Goal: Communication & Community: Share content

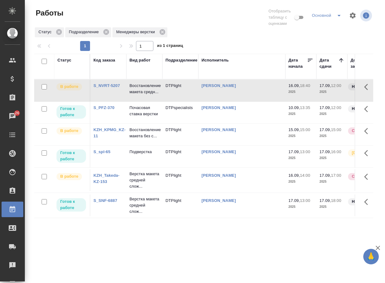
click at [230, 248] on div "Статус Код заказа Вид работ Подразделение Исполнитель Дата начала Дата сдачи До…" at bounding box center [203, 166] width 339 height 224
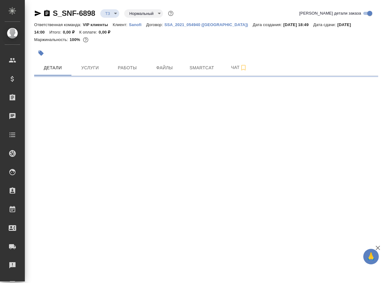
select select "RU"
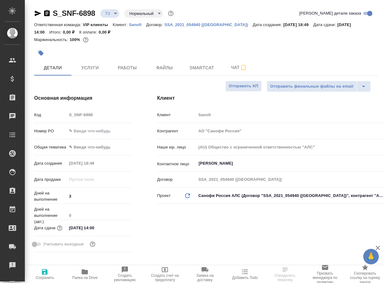
type textarea "x"
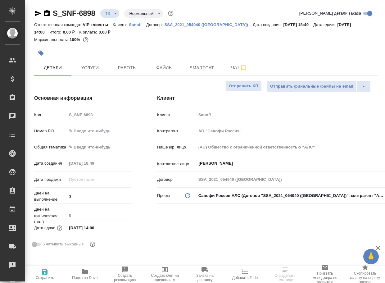
type textarea "x"
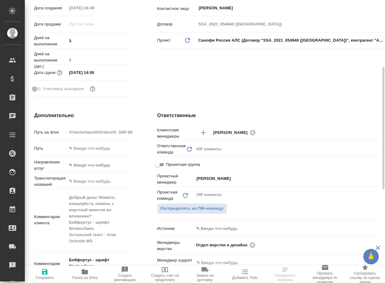
scroll to position [218, 0]
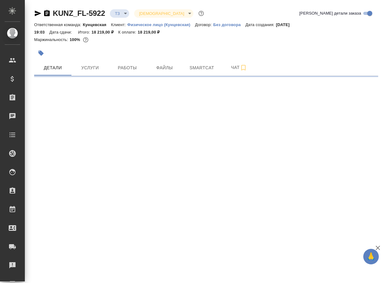
select select "RU"
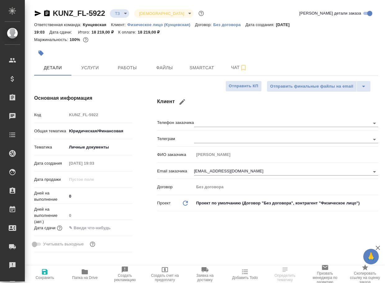
type textarea "x"
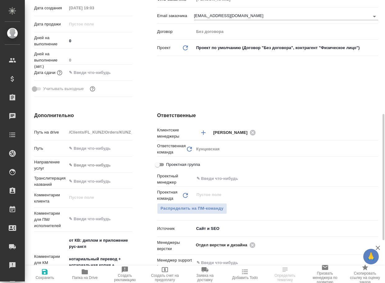
scroll to position [218, 0]
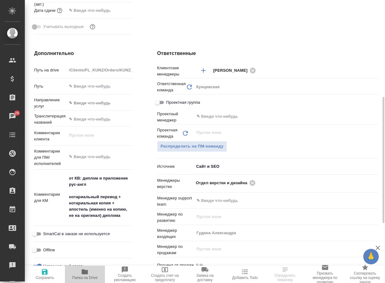
click at [92, 272] on span "Папка на Drive" at bounding box center [85, 274] width 33 height 12
type textarea "x"
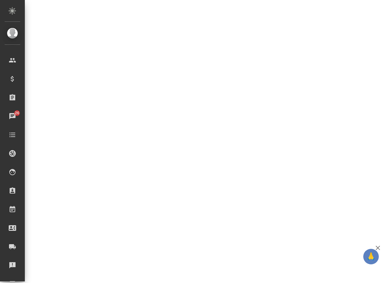
select select "RU"
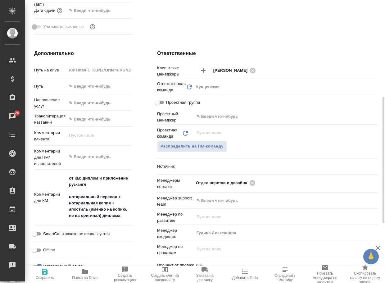
type textarea "x"
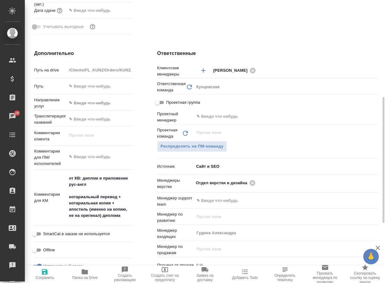
type textarea "x"
click at [254, 183] on icon at bounding box center [253, 183] width 6 height 6
type textarea "x"
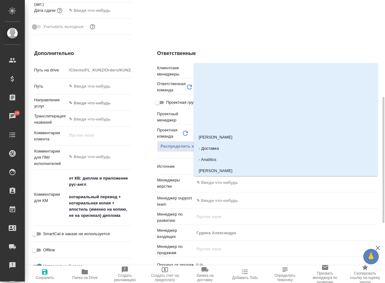
click at [254, 183] on input "text" at bounding box center [276, 182] width 160 height 7
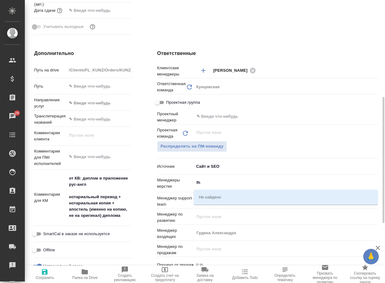
type input "f"
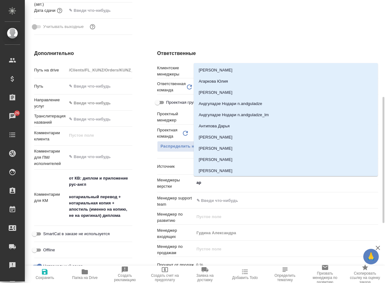
type input "арс"
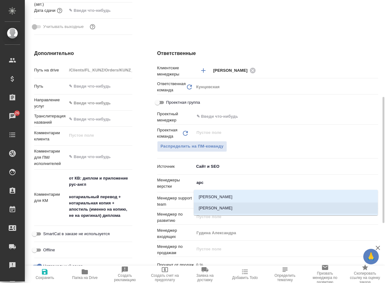
click at [235, 209] on li "[PERSON_NAME]" at bounding box center [286, 208] width 184 height 11
type textarea "x"
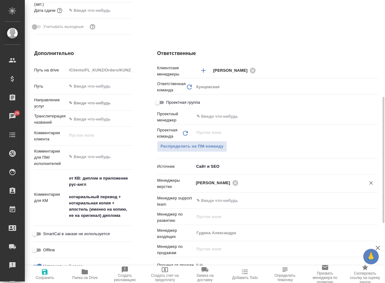
click at [52, 275] on span "Сохранить" at bounding box center [45, 274] width 33 height 12
type textarea "x"
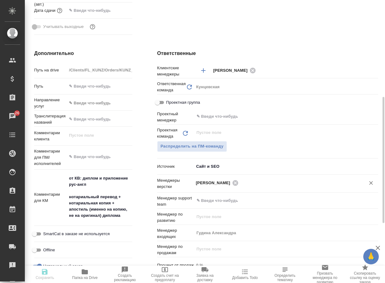
type textarea "x"
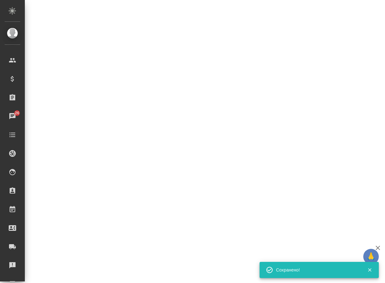
select select "RU"
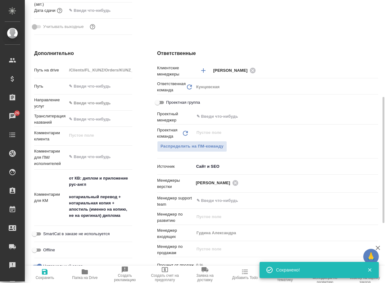
type textarea "x"
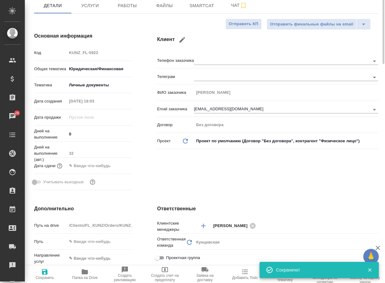
scroll to position [0, 0]
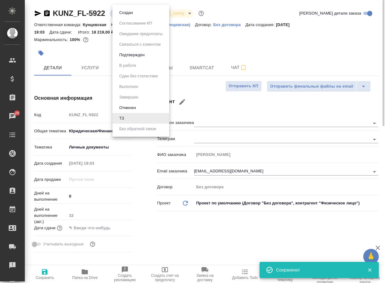
click at [118, 17] on body "🙏 .cls-1 fill:#fff; AWATERA Arsenyeva Vera Клиенты Спецификации Заказы 26 Чаты …" at bounding box center [192, 141] width 385 height 283
click at [122, 17] on li "Создан" at bounding box center [141, 12] width 57 height 11
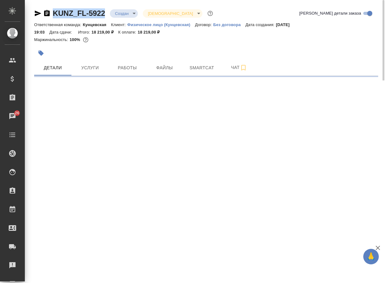
drag, startPoint x: 110, startPoint y: 18, endPoint x: 50, endPoint y: 9, distance: 60.6
click at [50, 9] on div "KUNZ_FL-5922 Создан new Святая троица holyTrinity" at bounding box center [124, 13] width 180 height 10
copy link "KUNZ_FL-5922"
select select "RU"
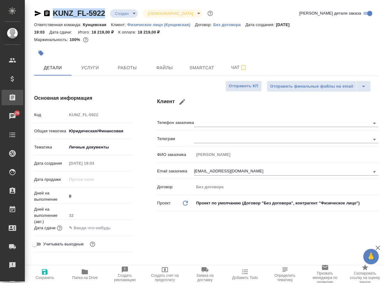
type textarea "x"
click at [233, 68] on span "Чат" at bounding box center [239, 68] width 30 height 8
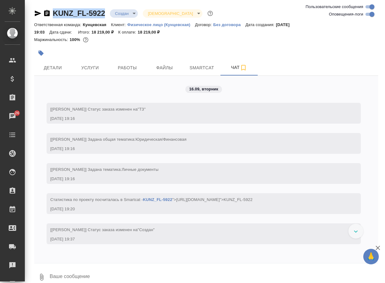
click at [38, 277] on button "0" at bounding box center [41, 277] width 15 height 21
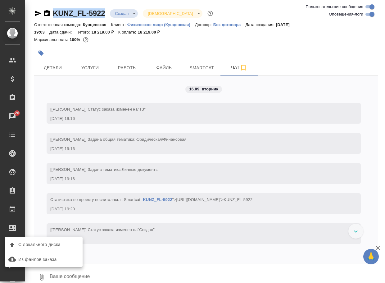
click at [50, 250] on label "С локального диска" at bounding box center [44, 245] width 78 height 12
click at [0, 0] on input "С локального диска" at bounding box center [0, 0] width 0 height 0
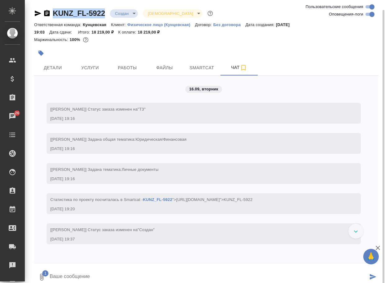
scroll to position [5, 0]
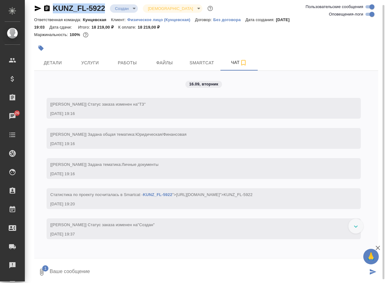
click at [95, 266] on textarea at bounding box center [208, 272] width 319 height 21
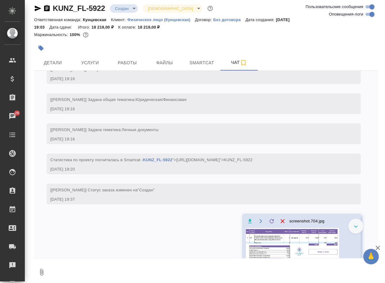
scroll to position [39, 0]
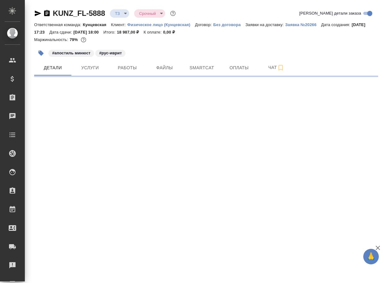
select select "RU"
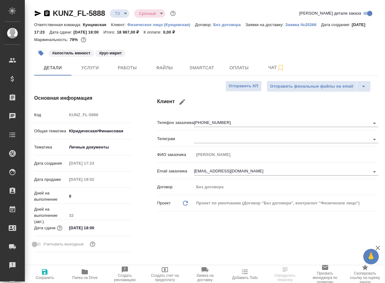
type textarea "x"
